Goal: Check status: Check status

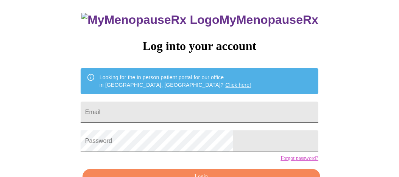
scroll to position [75, 0]
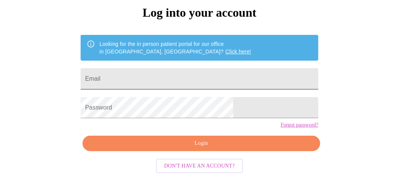
click at [130, 73] on input "Email" at bounding box center [200, 78] width 238 height 21
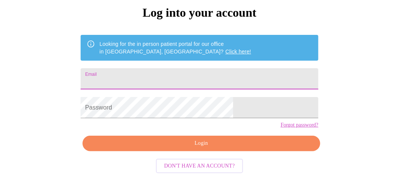
type input "[EMAIL_ADDRESS][DOMAIN_NAME]"
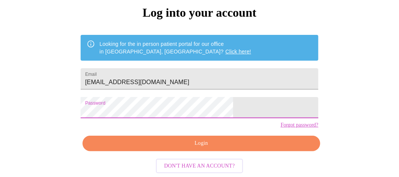
click at [196, 148] on span "Login" at bounding box center [201, 142] width 220 height 9
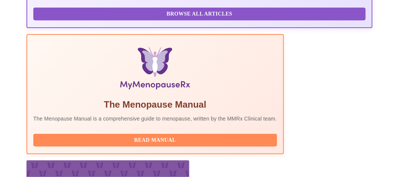
scroll to position [302, 0]
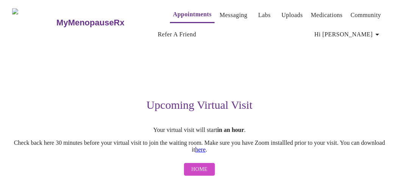
scroll to position [16, 0]
